Goal: Navigation & Orientation: Find specific page/section

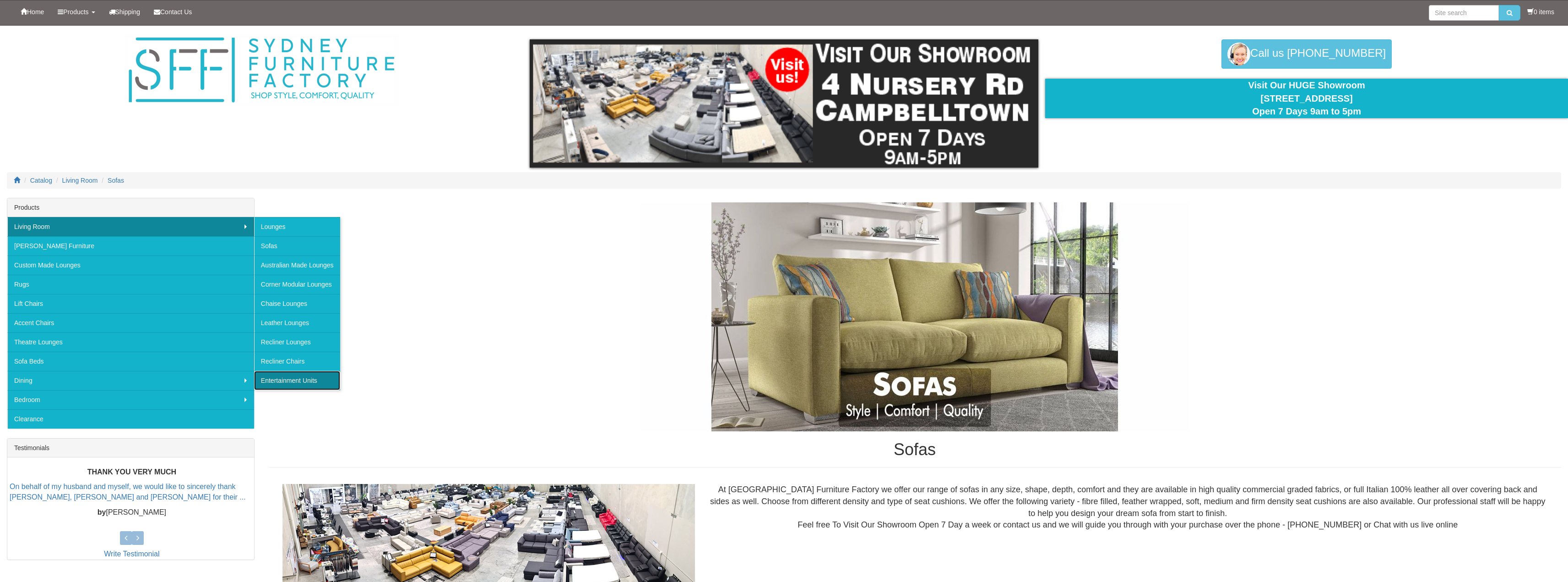
click at [309, 385] on link "Entertainment Units" at bounding box center [296, 380] width 86 height 19
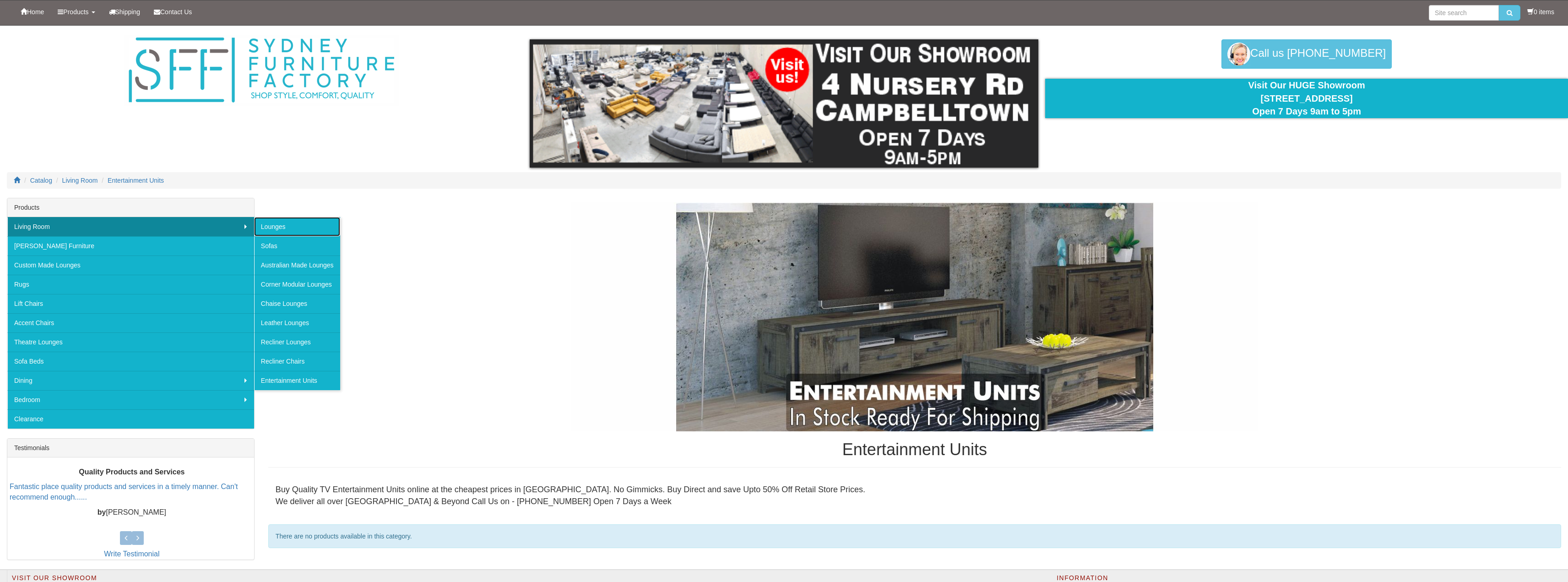
click at [304, 228] on link "Lounges" at bounding box center [296, 227] width 86 height 19
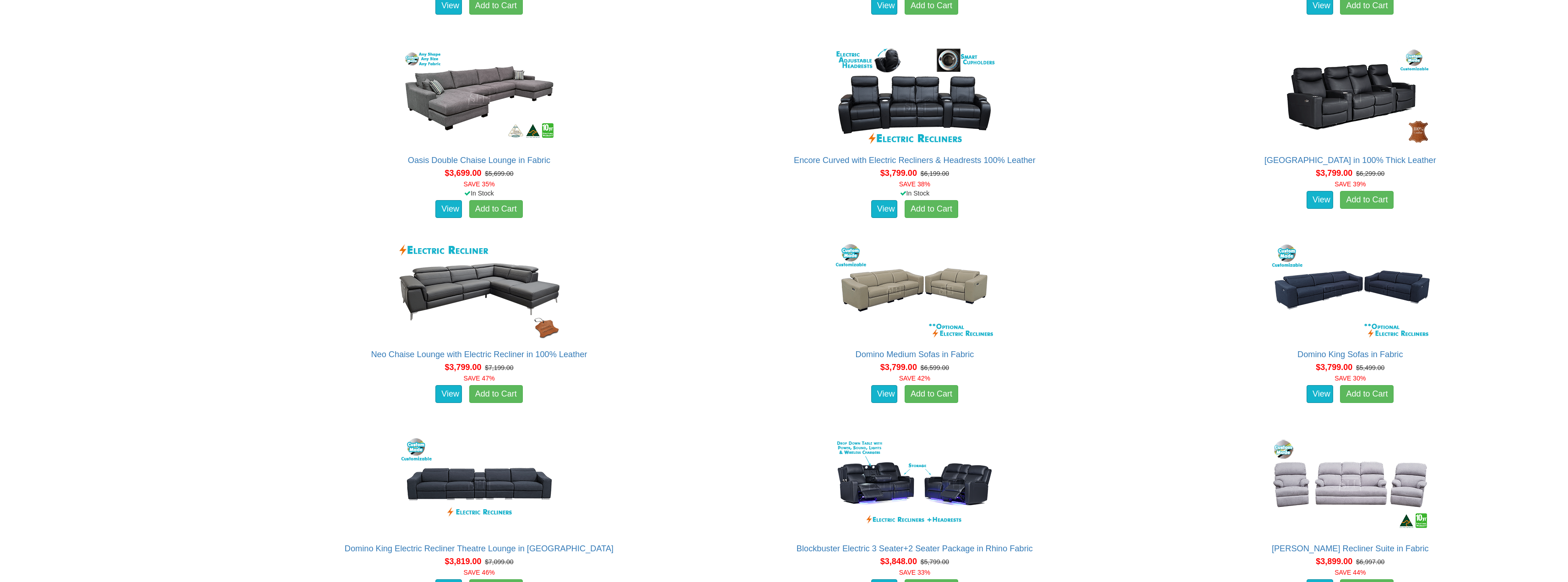
scroll to position [4808, 0]
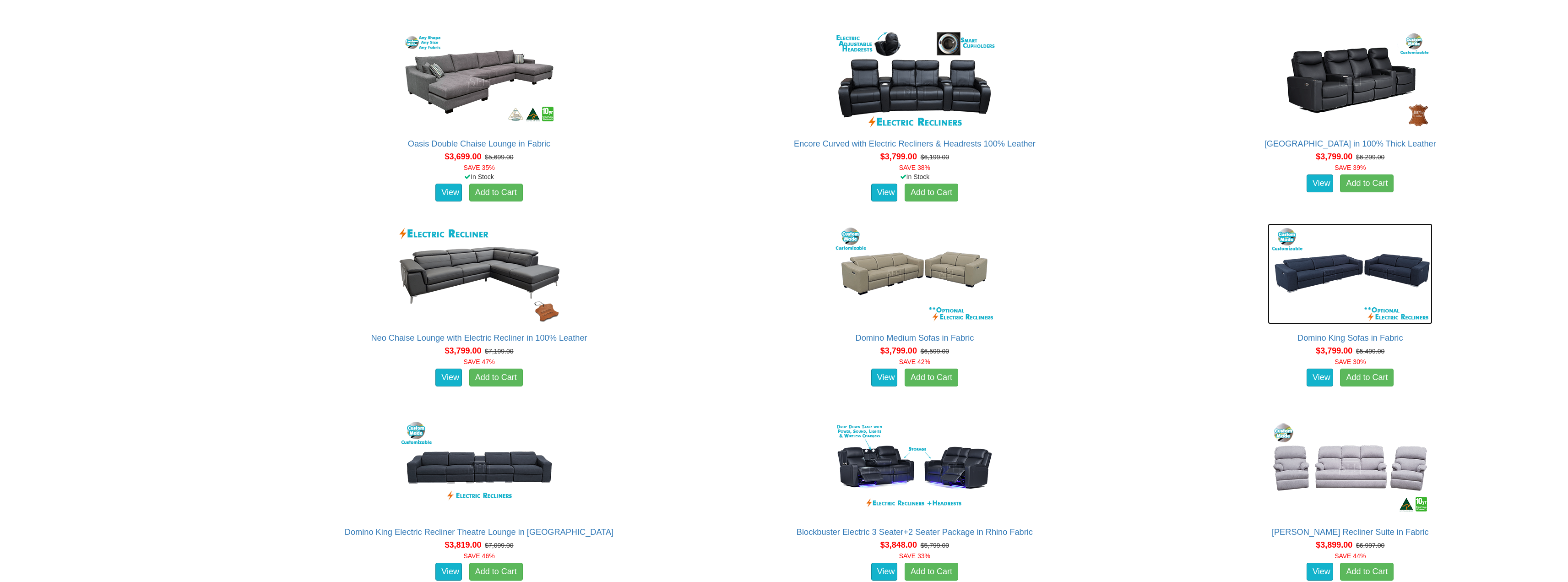
click at [1331, 289] on img at bounding box center [1350, 273] width 165 height 100
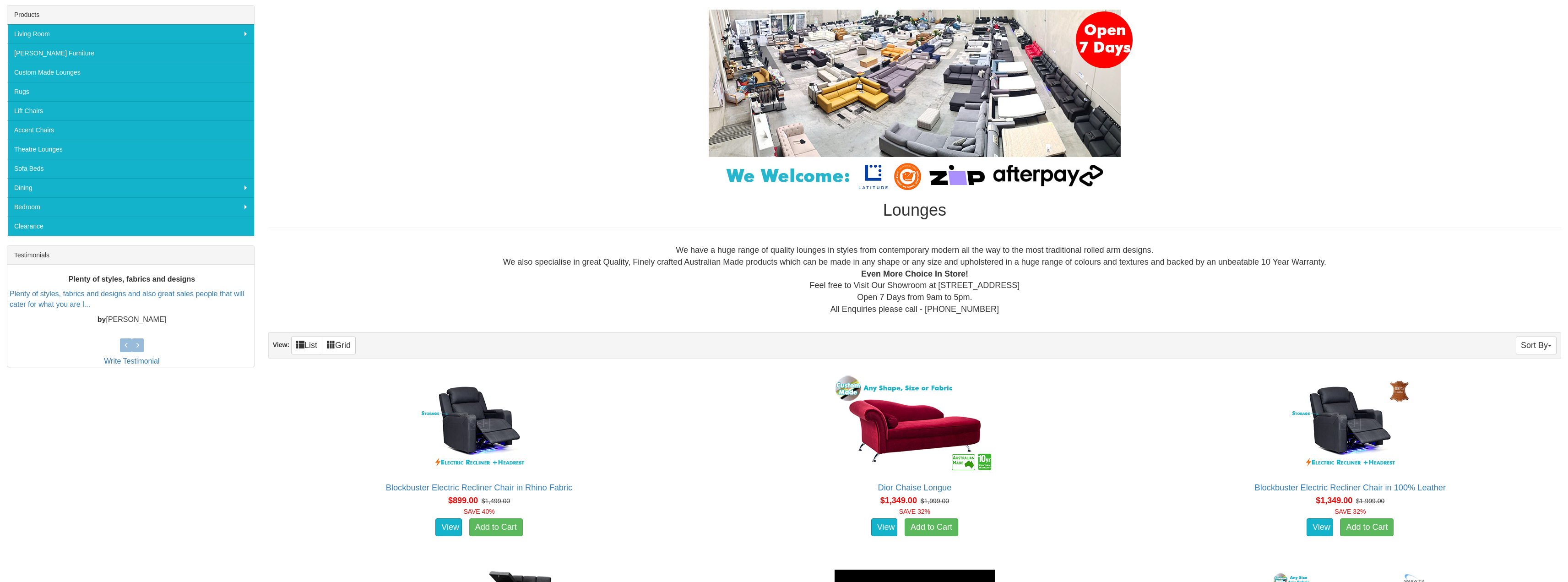
scroll to position [46, 0]
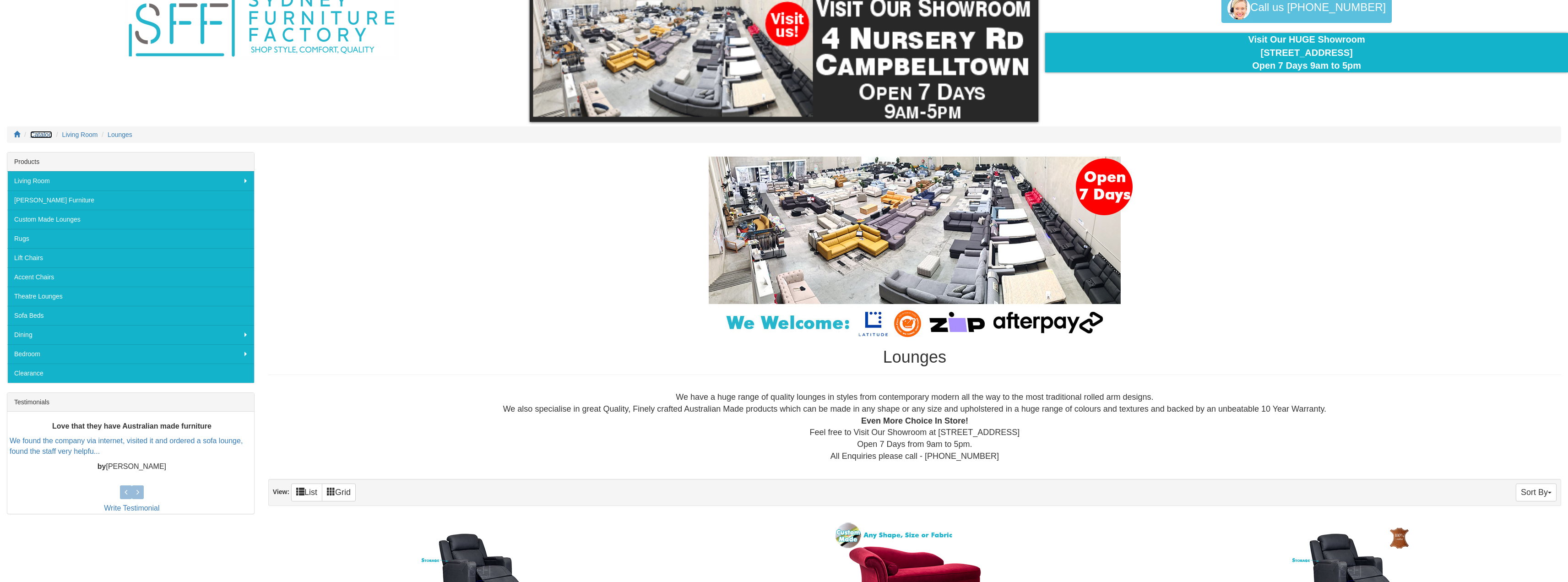
click at [42, 136] on span "Catalog" at bounding box center [41, 135] width 22 height 7
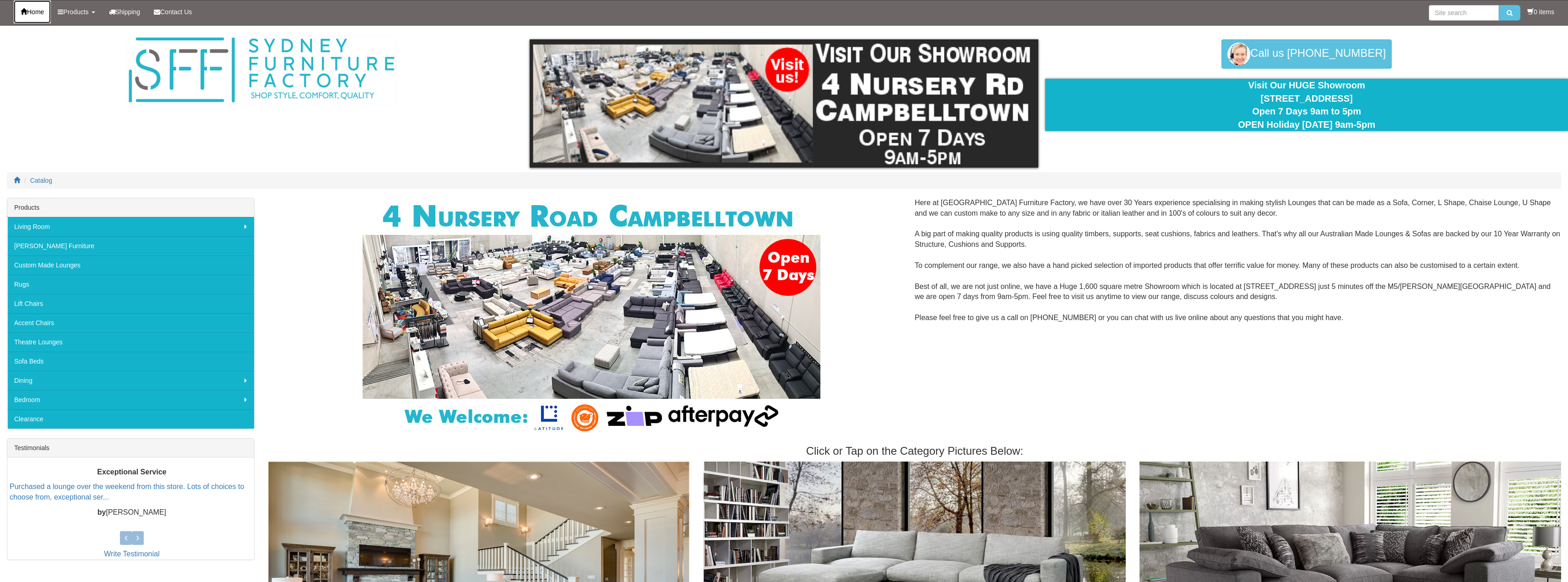
click at [40, 11] on span "Home" at bounding box center [35, 12] width 17 height 7
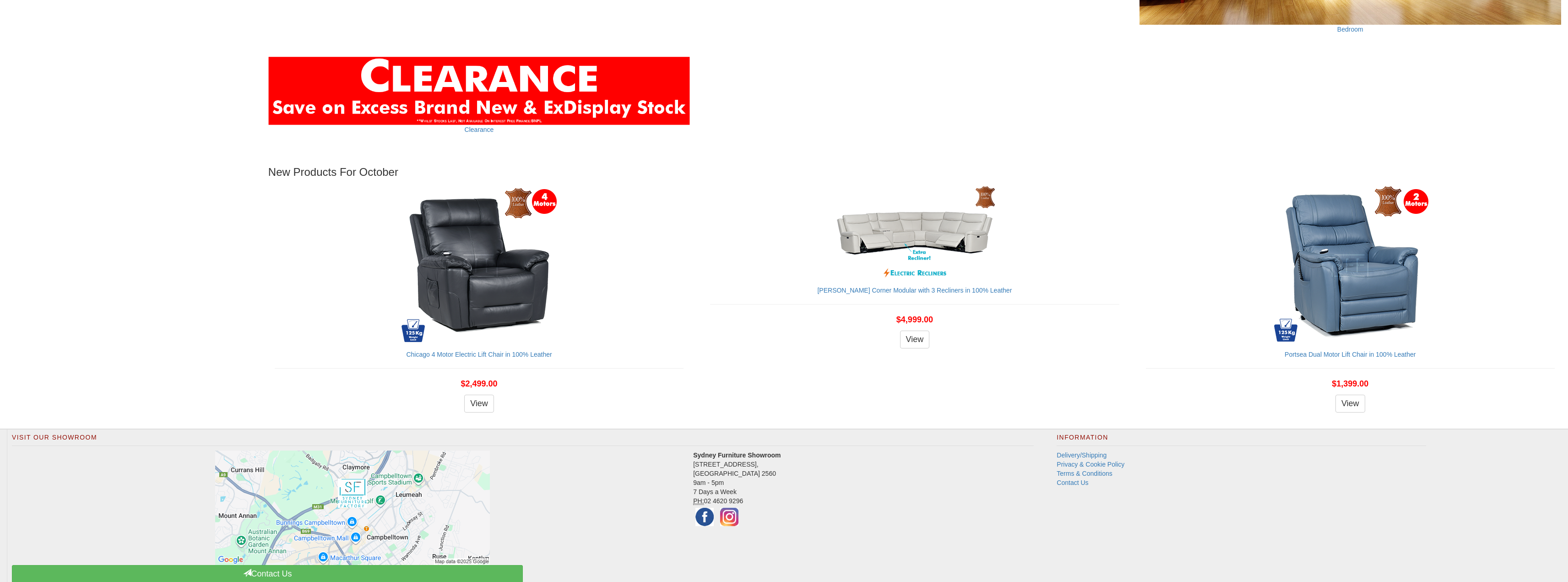
scroll to position [1432, 0]
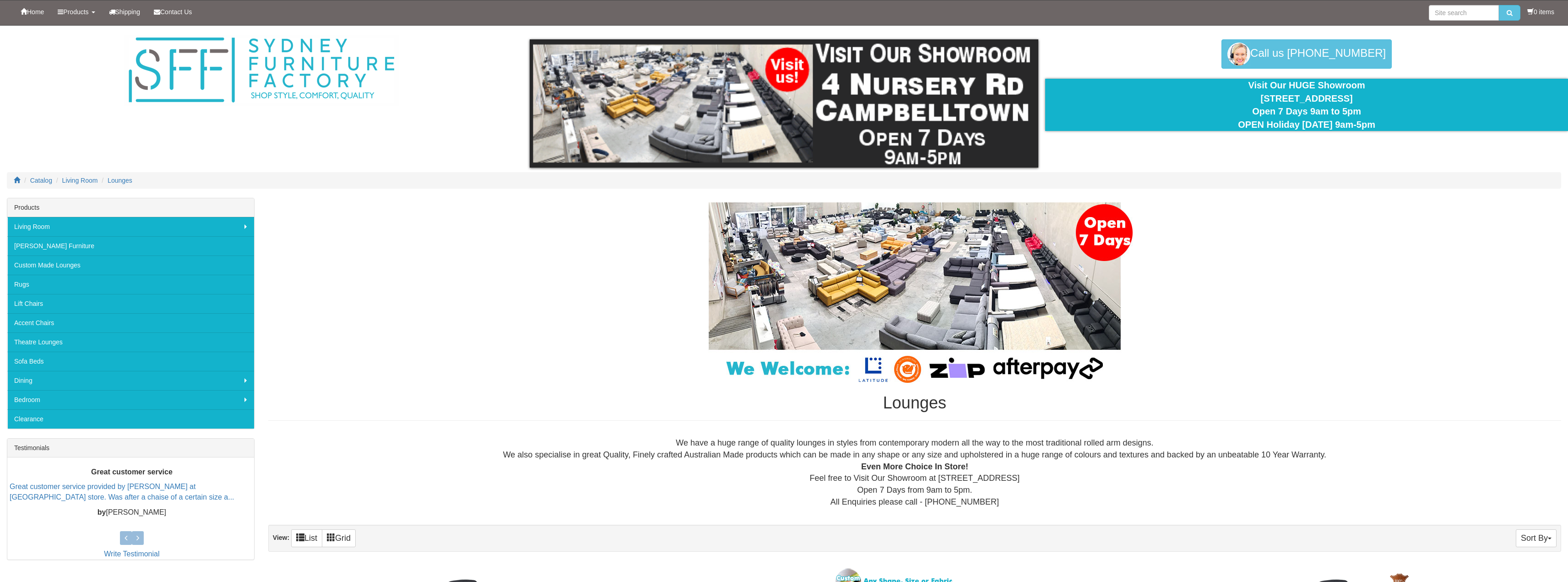
scroll to position [46, 0]
